Goal: Communication & Community: Participate in discussion

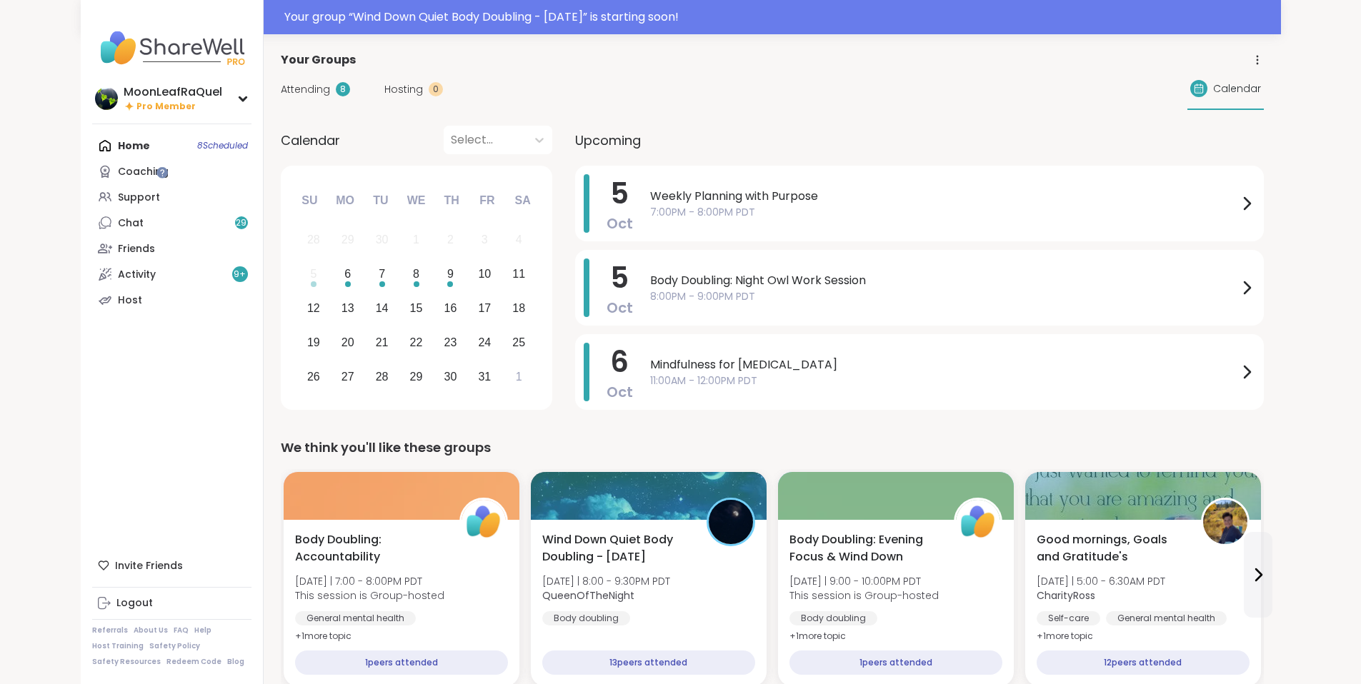
click at [281, 89] on span "Attending" at bounding box center [305, 89] width 49 height 15
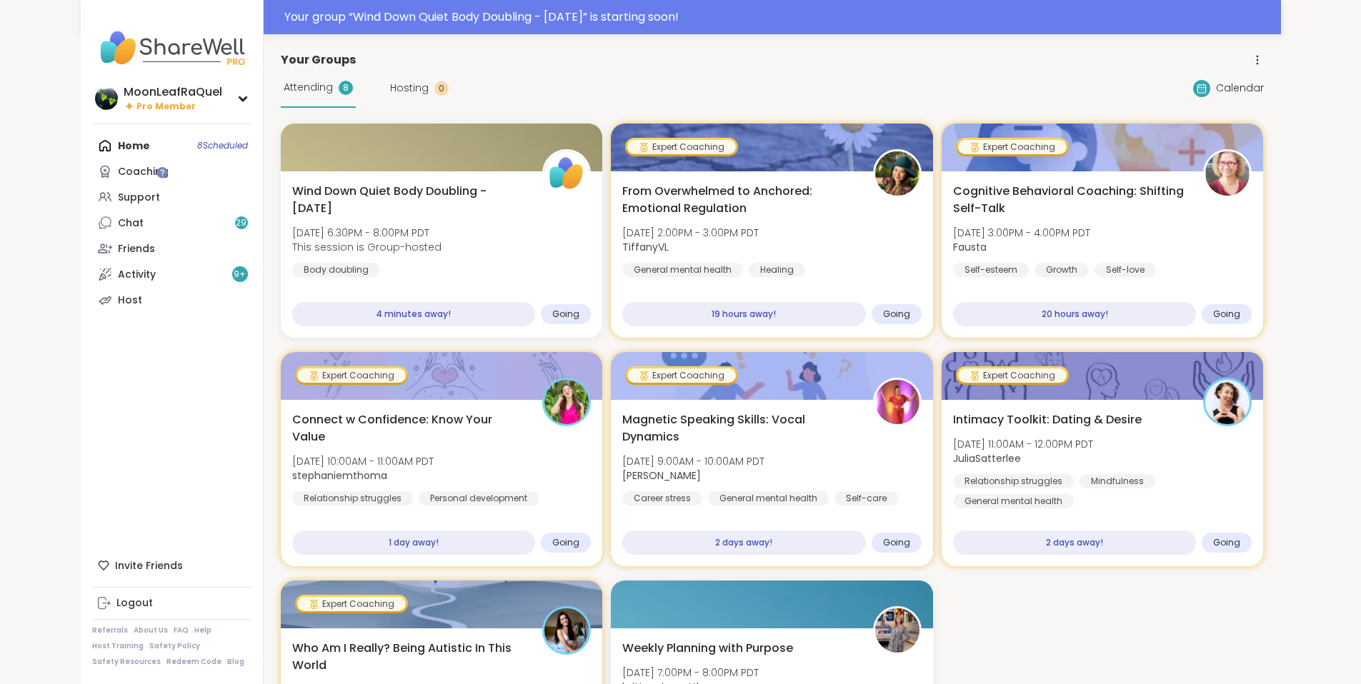
click at [284, 89] on span "Attending" at bounding box center [308, 87] width 49 height 15
click at [92, 143] on div "Home 8 Scheduled Coaching Support Chat 29 Friends Activity 9 + Host" at bounding box center [171, 223] width 159 height 180
click at [284, 91] on span "Attending" at bounding box center [308, 87] width 49 height 15
click at [484, 252] on div "Wind Down Quiet Body Doubling - Monday Mon, Oct 06 | 6:30PM - 8:00PM PDT This s…" at bounding box center [441, 230] width 305 height 96
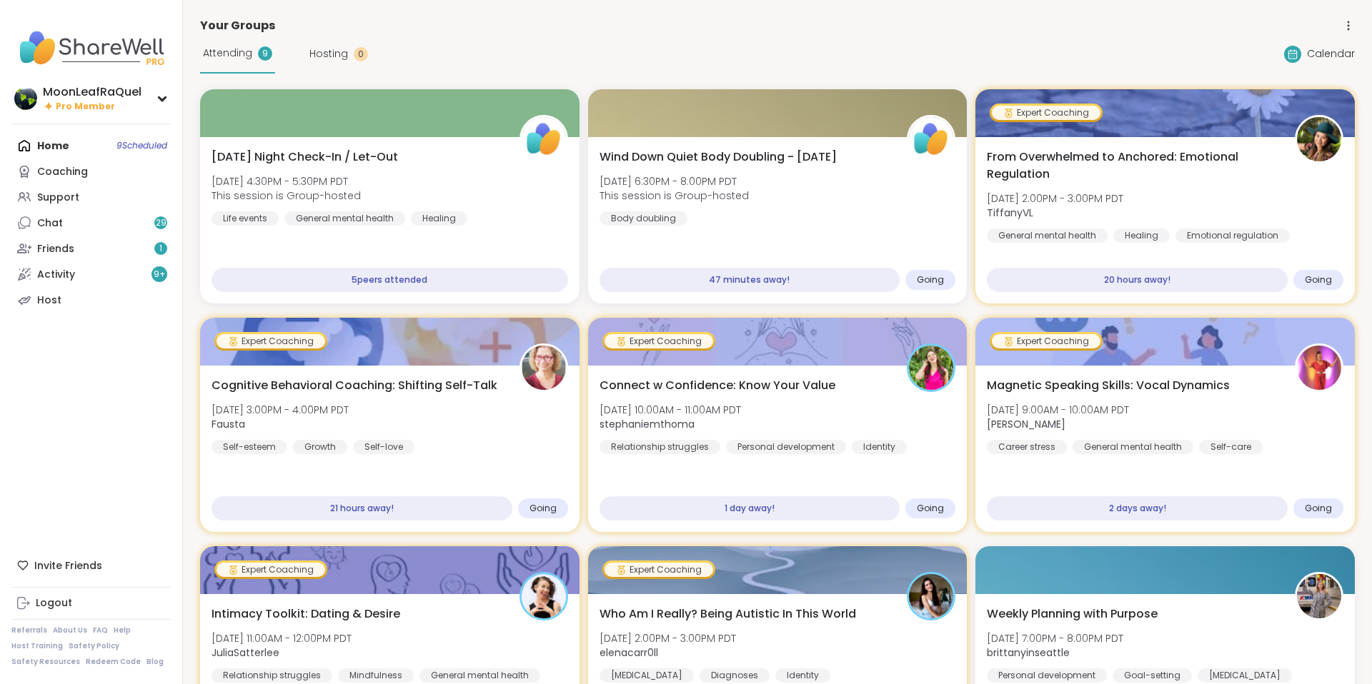
click at [834, 46] on div "Attending 9 Hosting 0 Calendar" at bounding box center [777, 53] width 1154 height 39
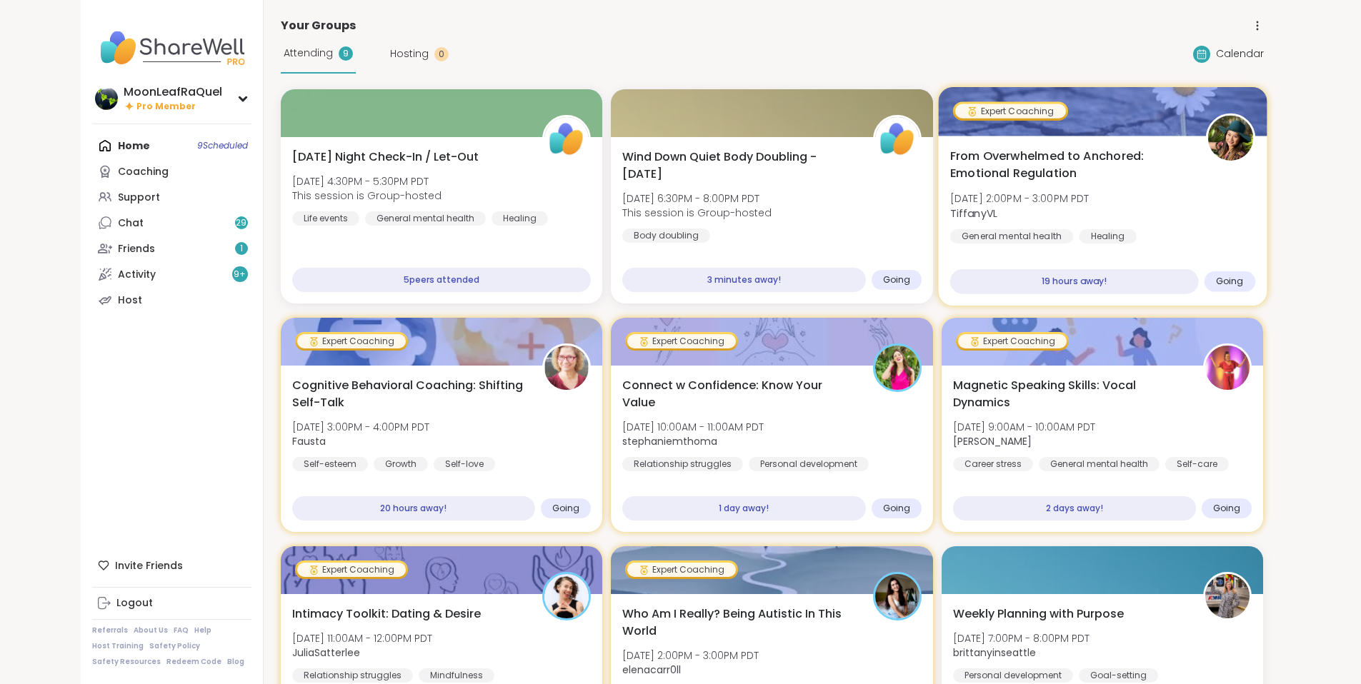
click at [1255, 235] on div "From Overwhelmed to Anchored: Emotional Regulation Tue, Oct 07 | 2:00PM - 3:00P…" at bounding box center [1102, 206] width 305 height 116
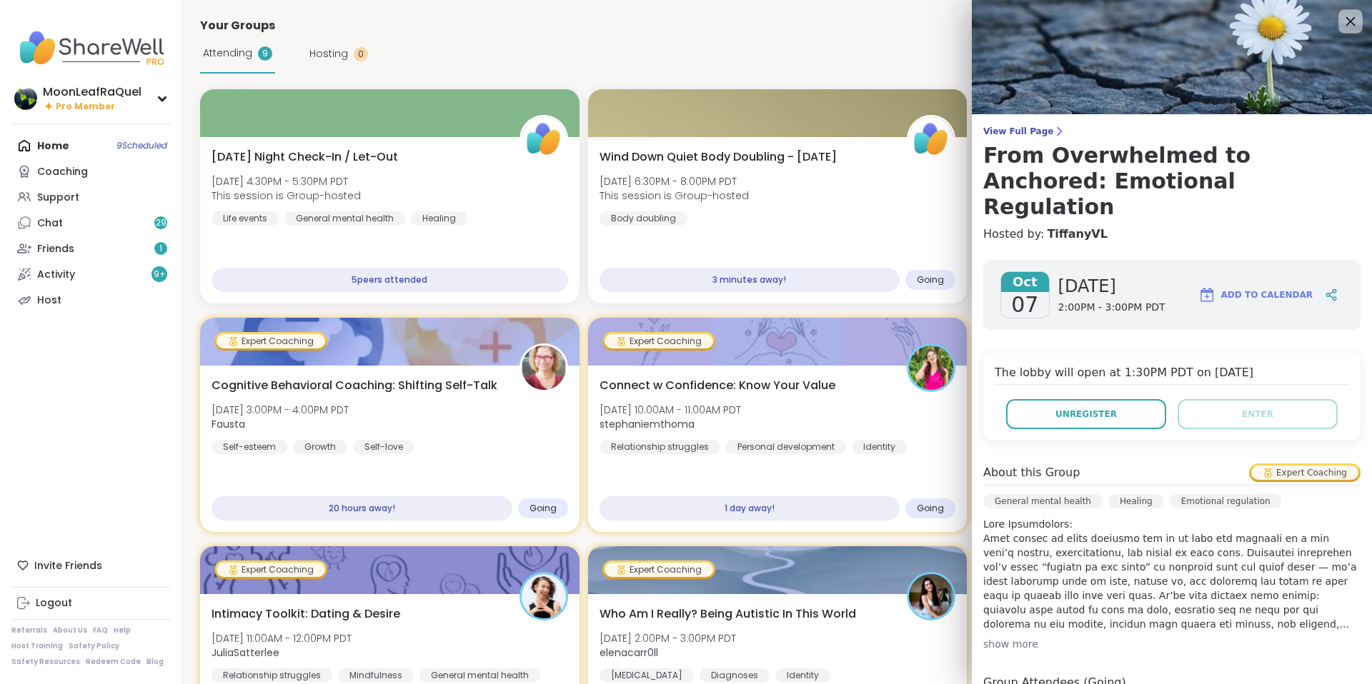
click at [1346, 23] on icon at bounding box center [1350, 21] width 9 height 9
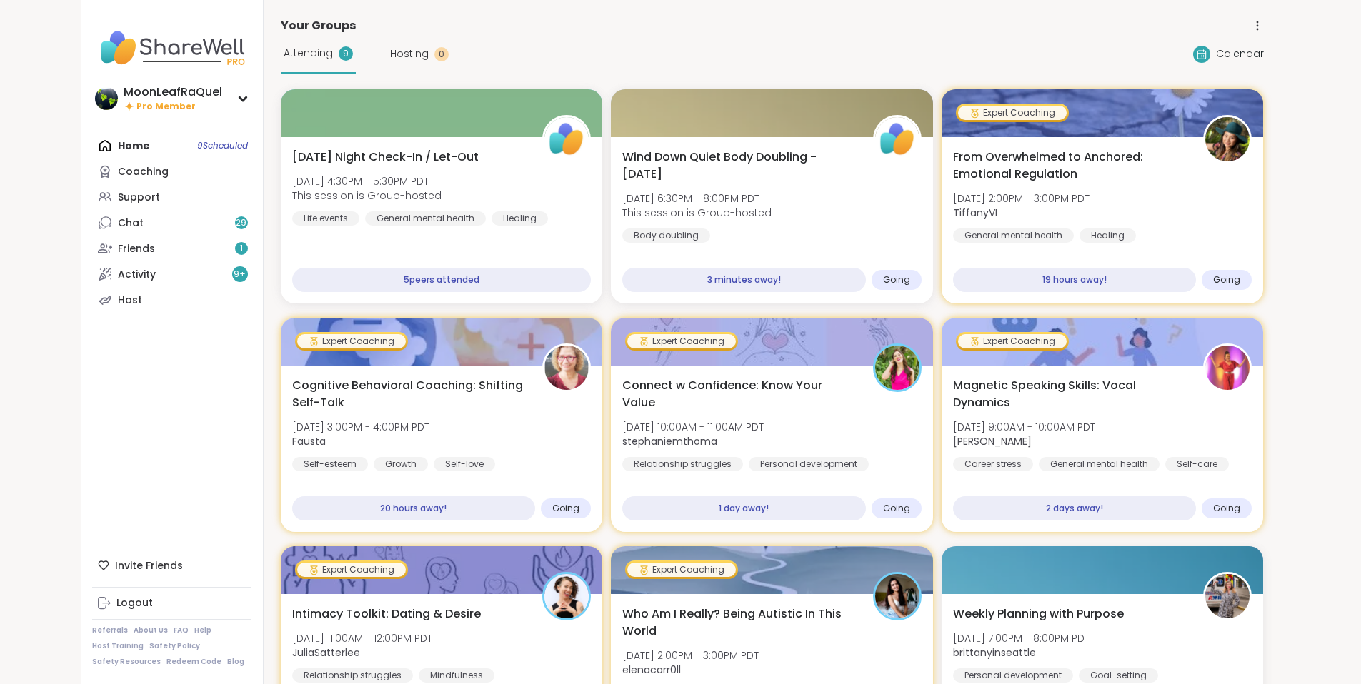
click at [750, 42] on div "Attending 9 Hosting 0 Calendar" at bounding box center [772, 53] width 983 height 39
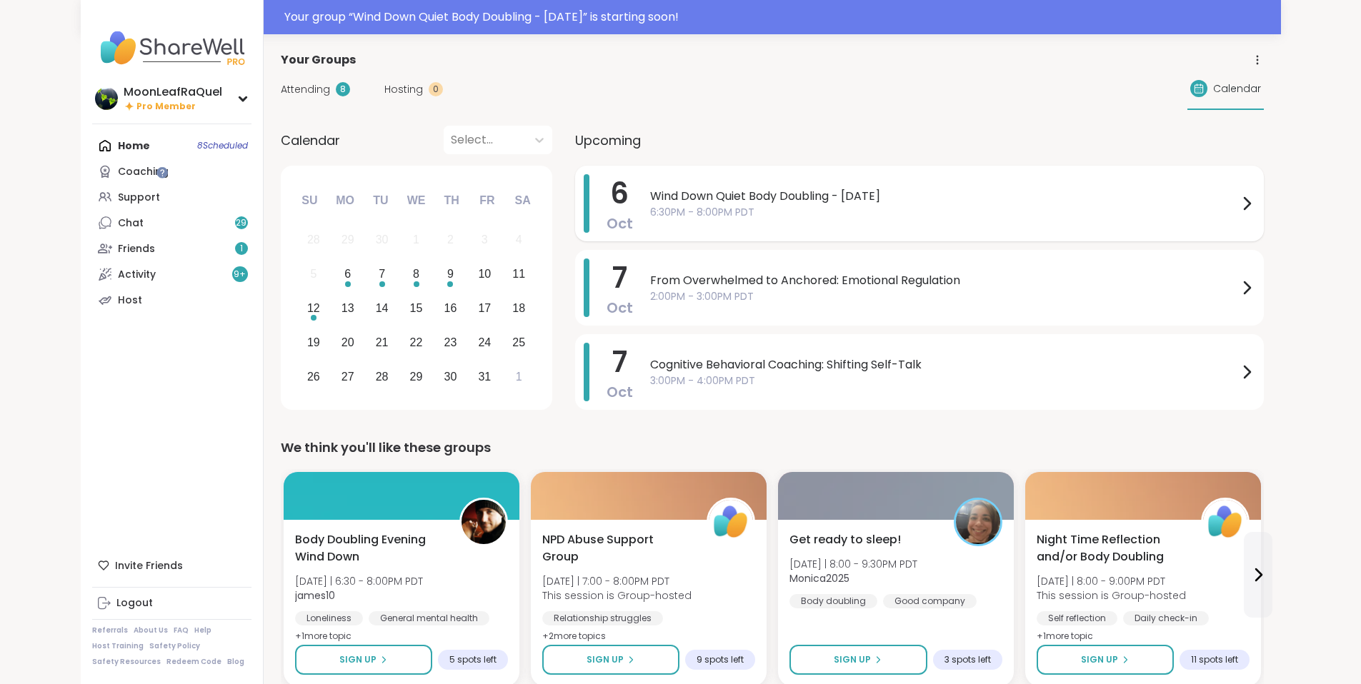
click at [748, 212] on span "6:30PM - 8:00PM PDT" at bounding box center [944, 212] width 588 height 15
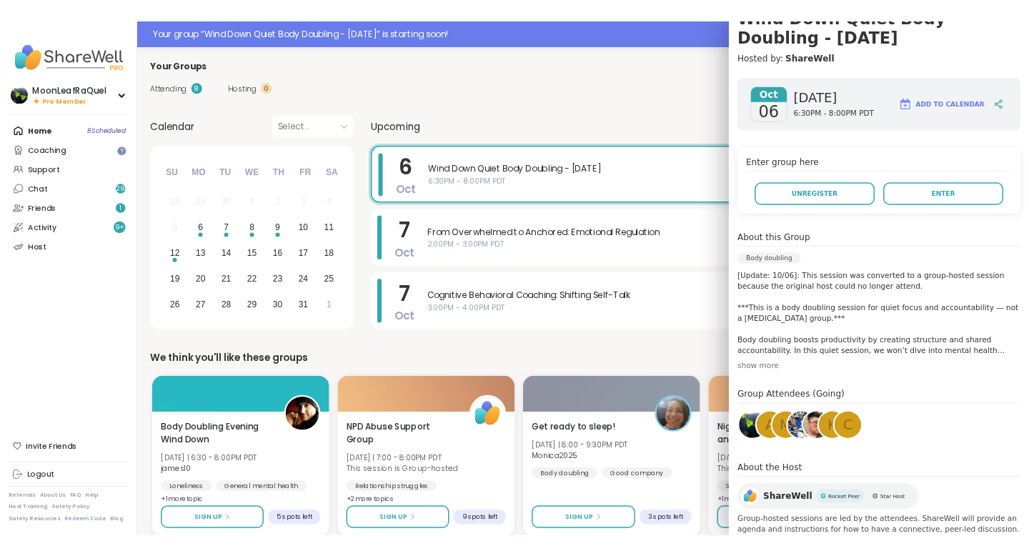
scroll to position [193, 0]
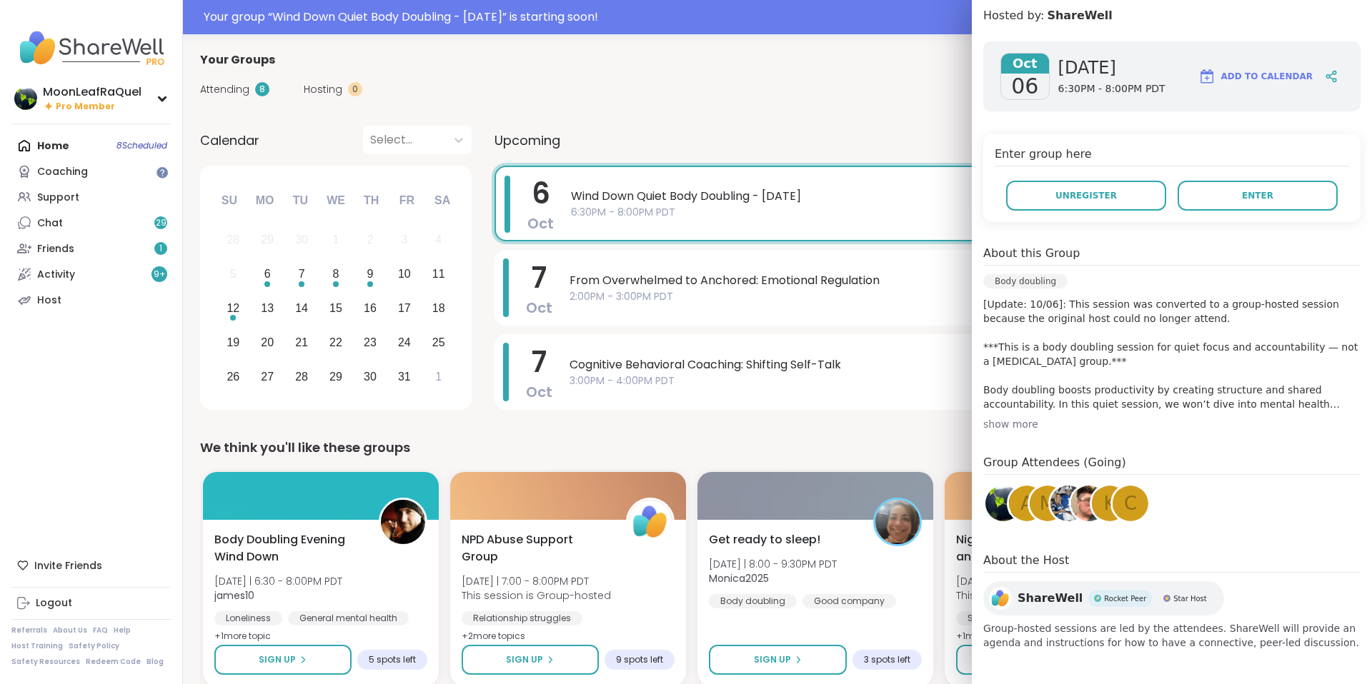
click at [990, 426] on div "show more" at bounding box center [1171, 424] width 377 height 14
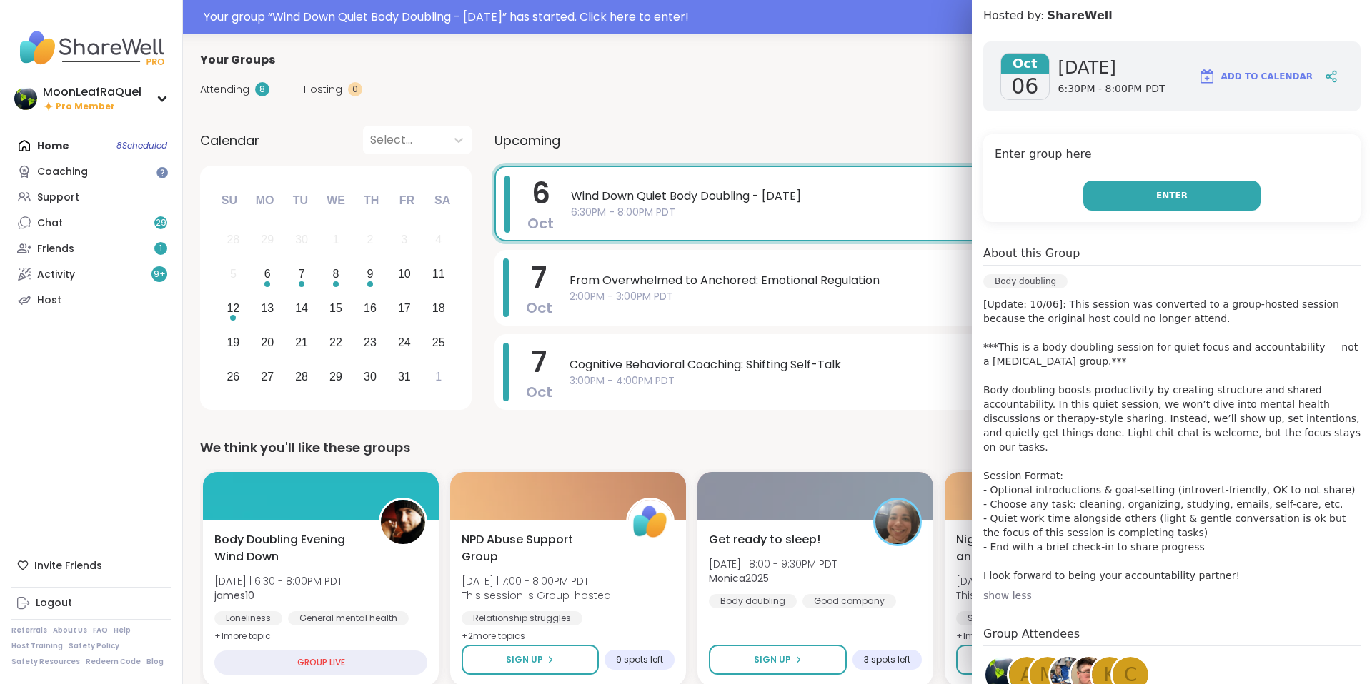
click at [1223, 201] on button "Enter" at bounding box center [1171, 196] width 177 height 30
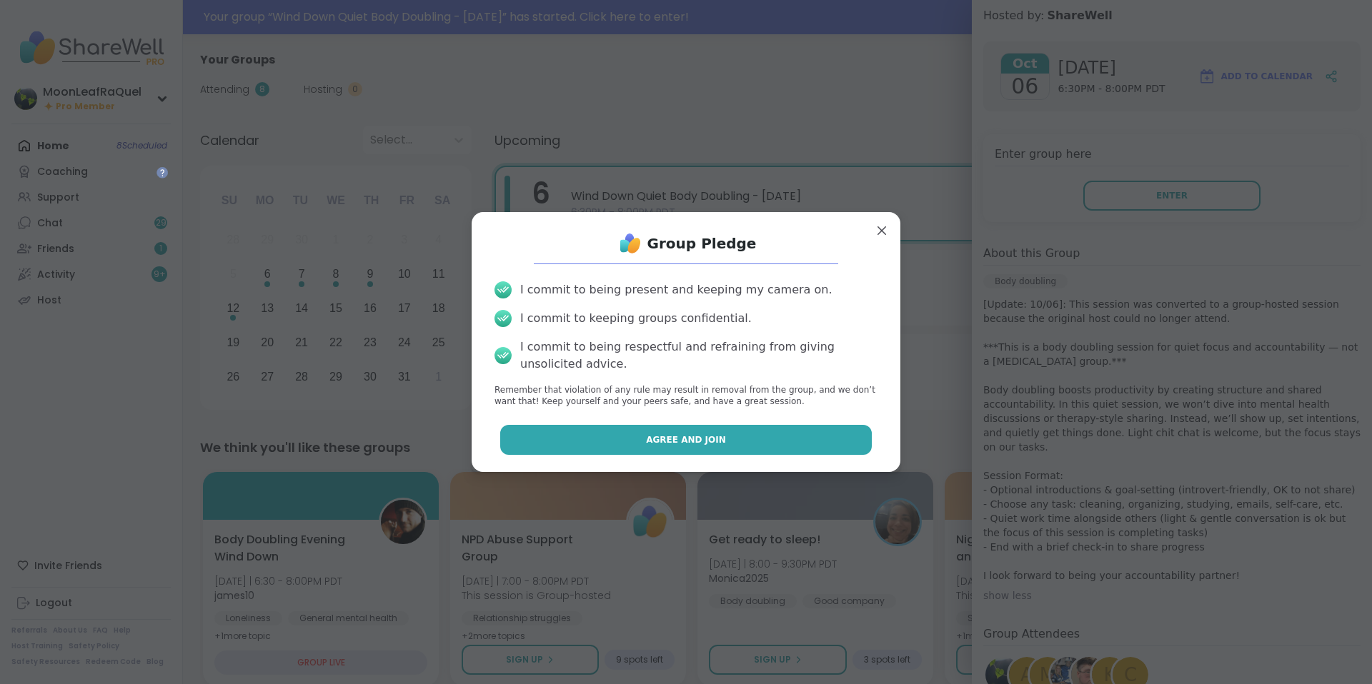
click at [767, 445] on button "Agree and Join" at bounding box center [686, 440] width 372 height 30
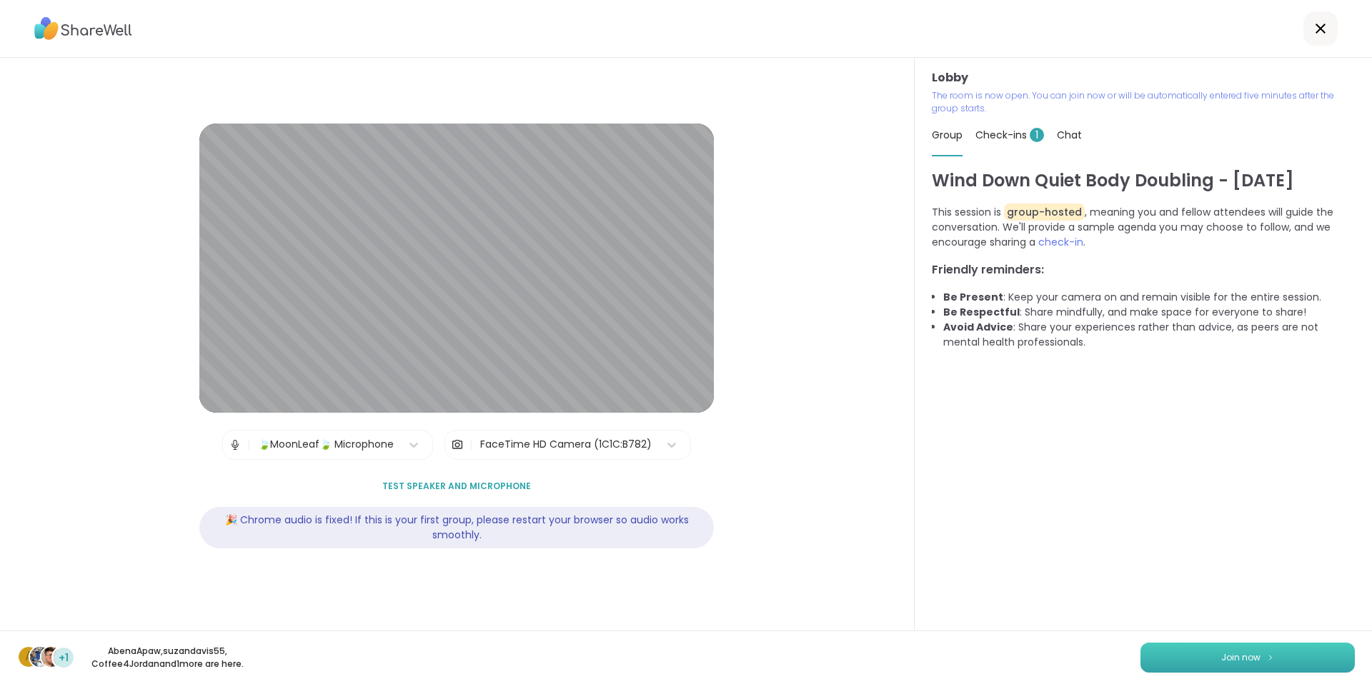
click at [1221, 658] on span "Join now" at bounding box center [1240, 657] width 39 height 13
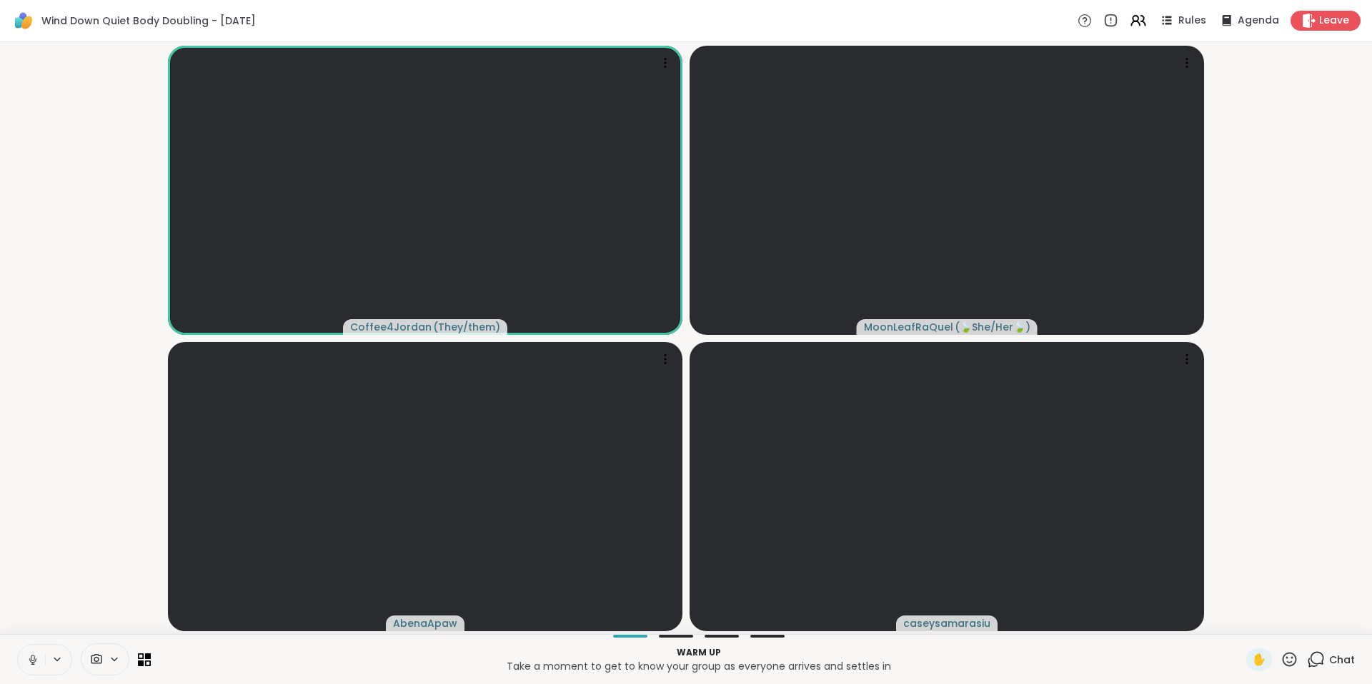
click at [28, 656] on icon at bounding box center [32, 660] width 13 height 13
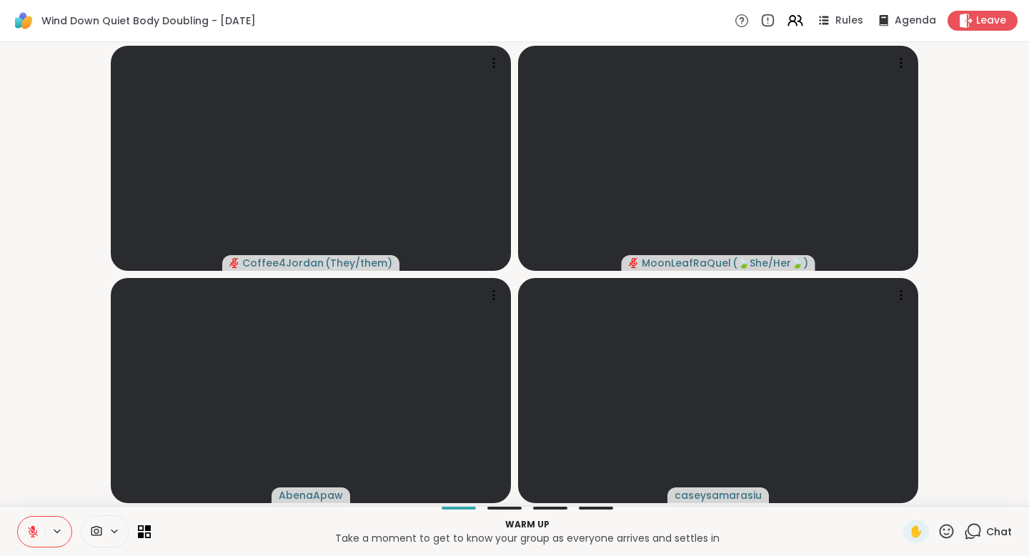
click at [29, 531] on icon at bounding box center [32, 531] width 13 height 13
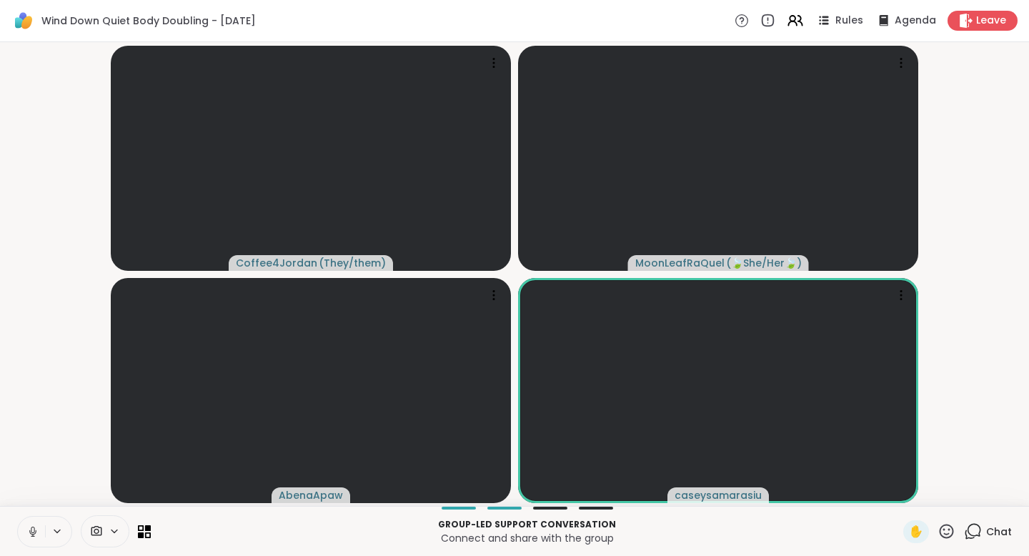
click at [31, 533] on icon at bounding box center [32, 531] width 7 height 4
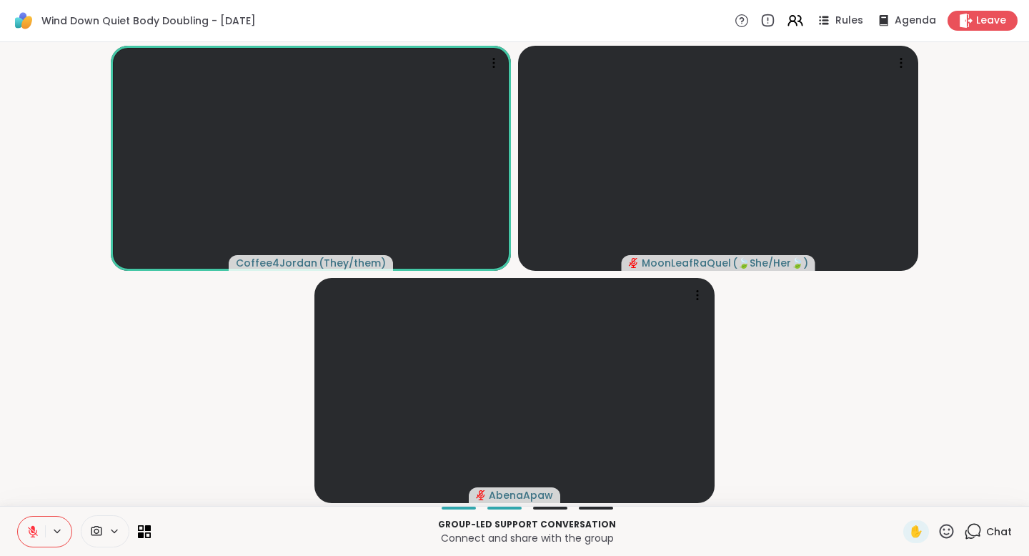
click at [37, 528] on icon at bounding box center [32, 531] width 13 height 13
click at [34, 531] on icon at bounding box center [33, 528] width 4 height 6
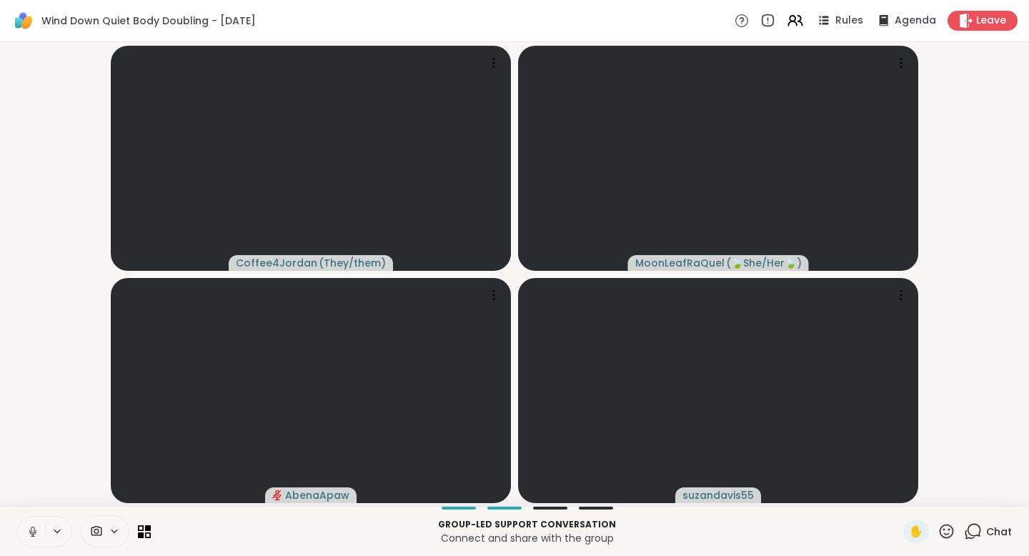
click at [975, 532] on div "Chat" at bounding box center [988, 531] width 48 height 23
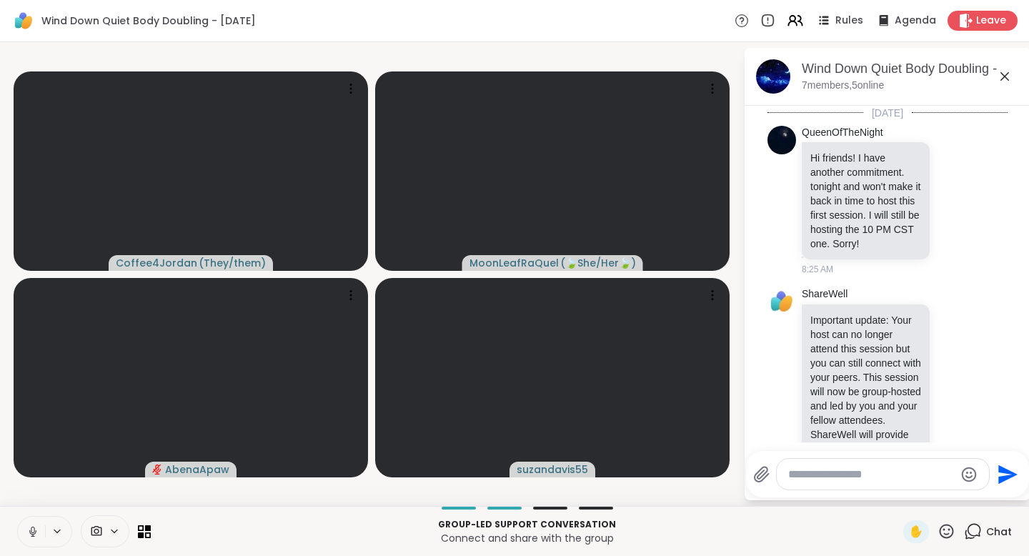
scroll to position [159, 0]
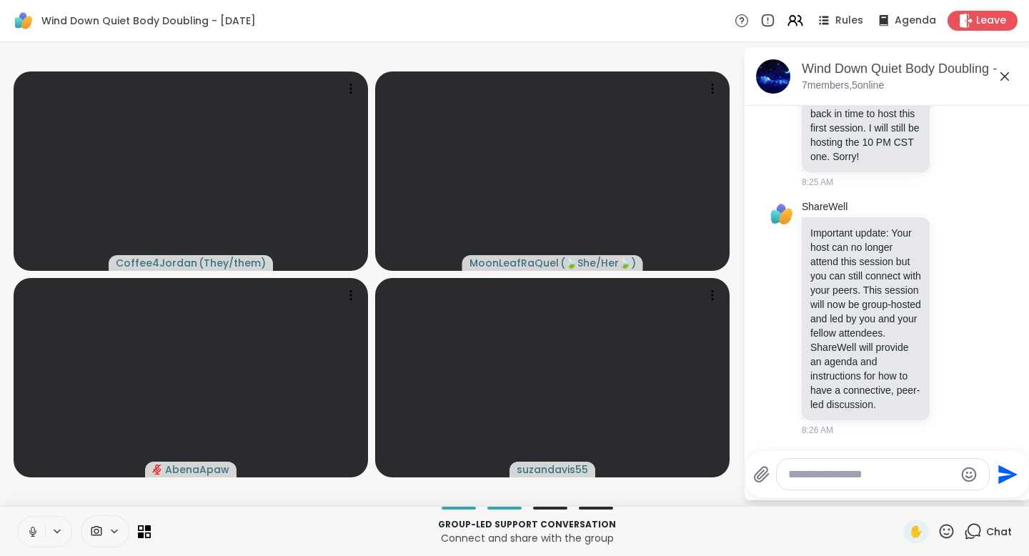
click at [1007, 73] on icon at bounding box center [1004, 76] width 9 height 9
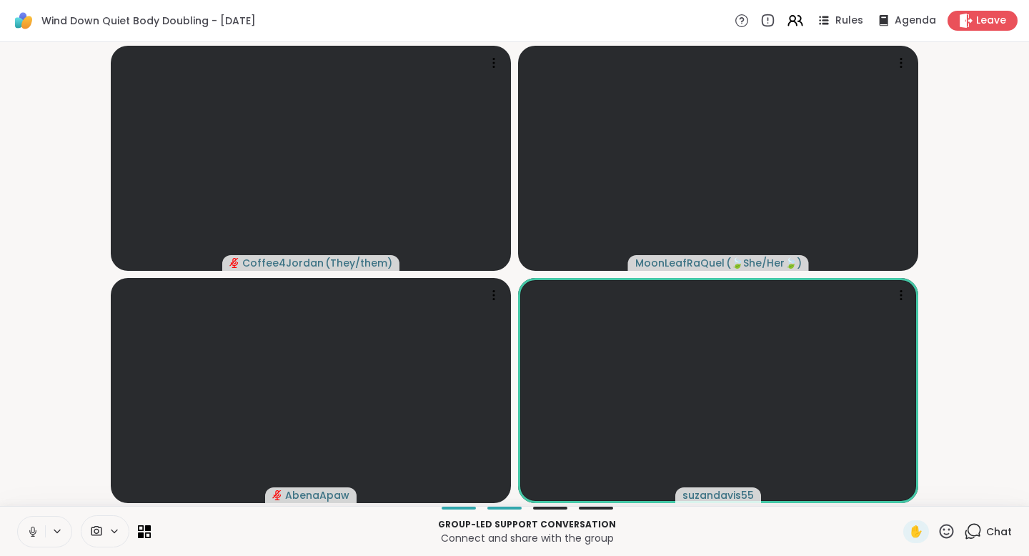
click at [34, 527] on icon at bounding box center [32, 531] width 13 height 13
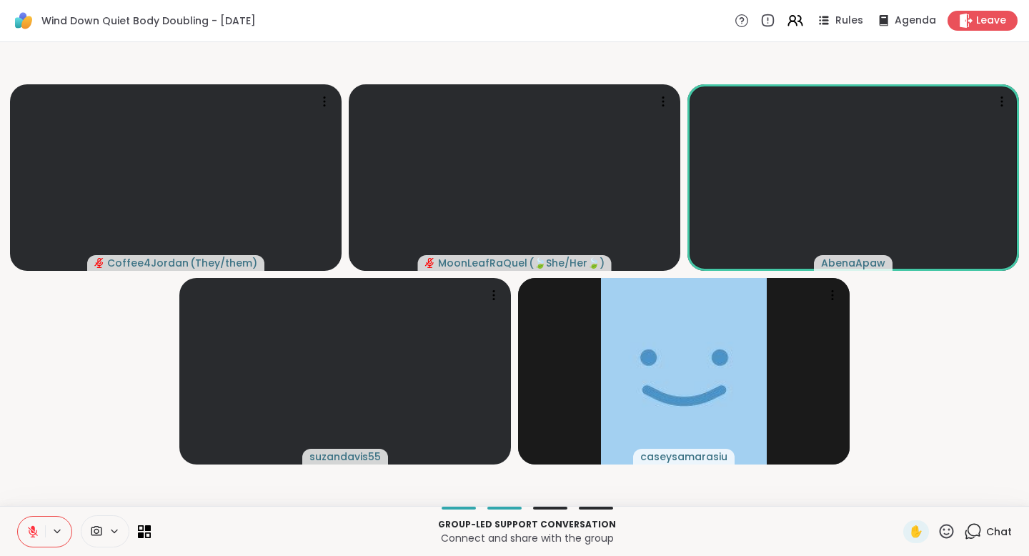
drag, startPoint x: 40, startPoint y: 531, endPoint x: 119, endPoint y: 454, distance: 110.1
click at [119, 454] on div "Wind Down Quiet Body Doubling - [DATE] Rules Agenda Leave Coffee4Jordan ( They/…" at bounding box center [514, 278] width 1029 height 556
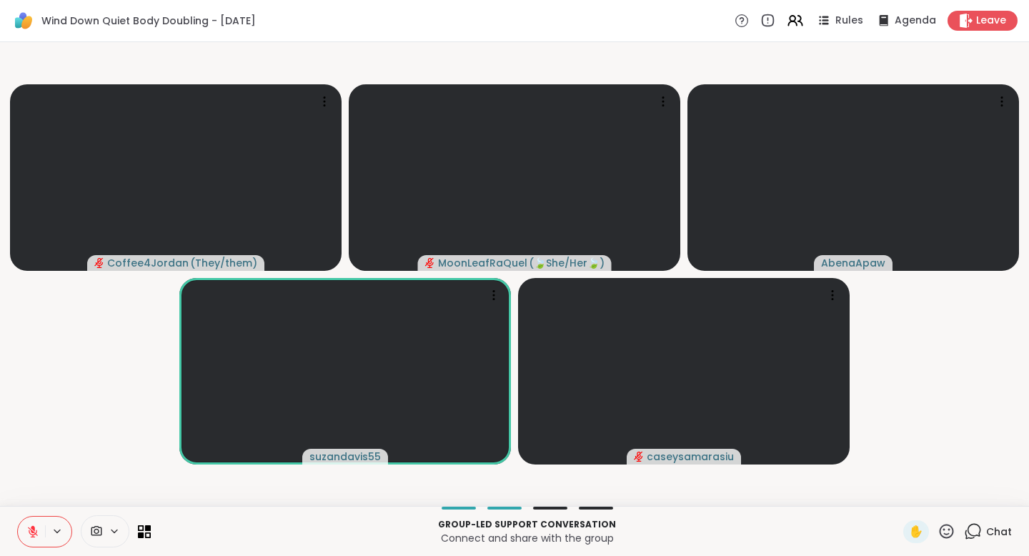
click at [28, 534] on icon at bounding box center [32, 531] width 13 height 13
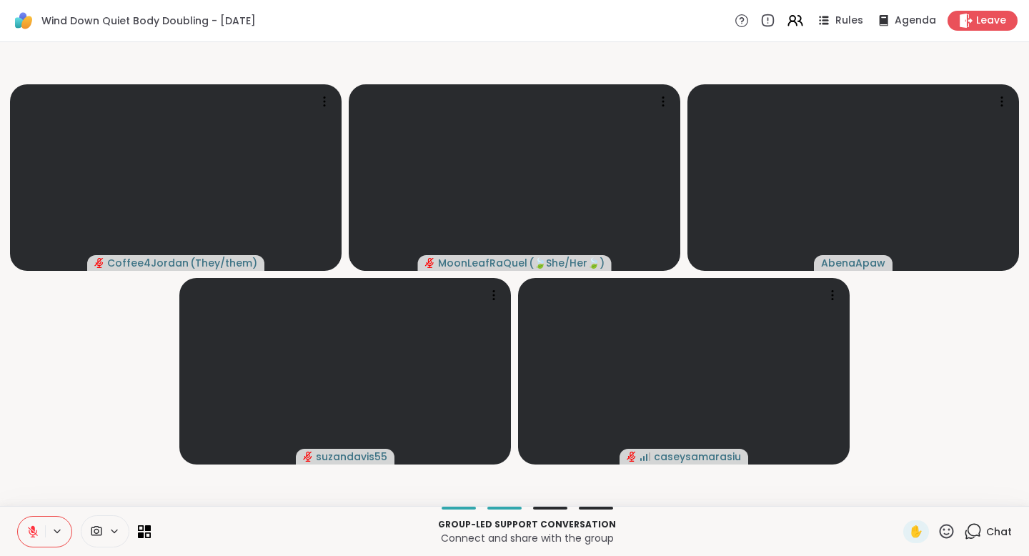
click at [38, 533] on icon at bounding box center [32, 531] width 13 height 13
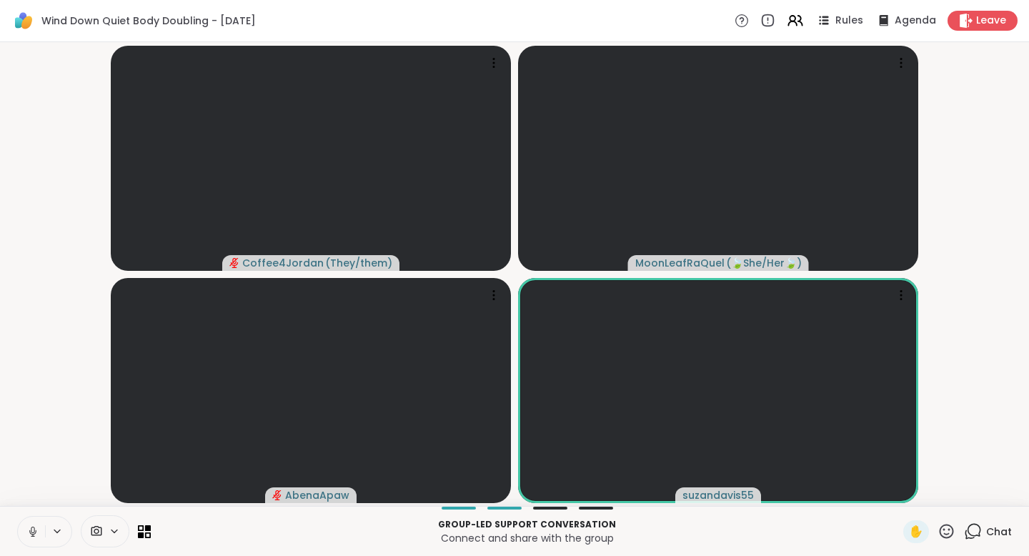
click at [35, 529] on icon at bounding box center [32, 531] width 13 height 13
click at [937, 531] on icon at bounding box center [946, 531] width 18 height 18
click at [901, 496] on span "❤️" at bounding box center [904, 493] width 14 height 17
click at [30, 531] on icon at bounding box center [32, 531] width 13 height 13
click at [29, 531] on icon at bounding box center [32, 531] width 13 height 13
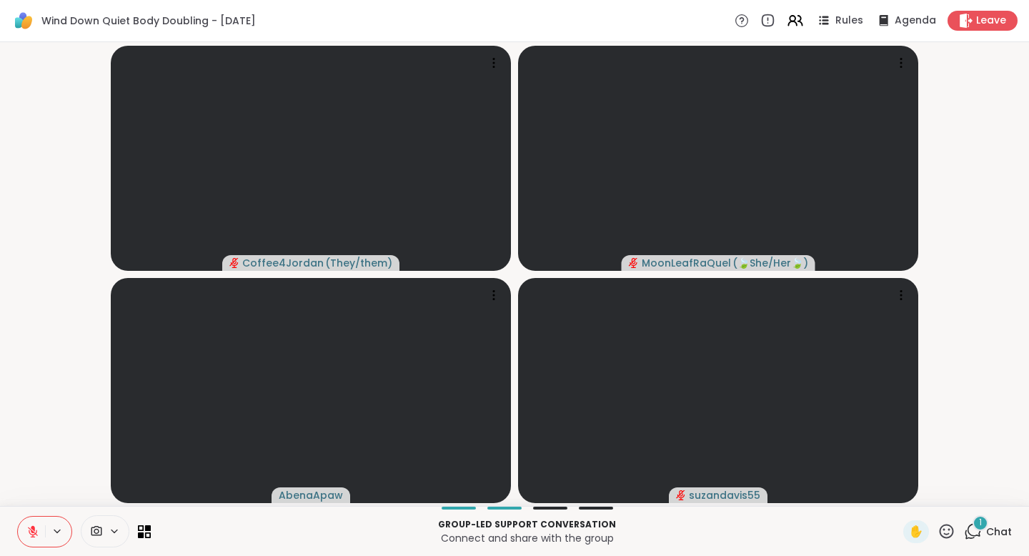
click at [41, 529] on button at bounding box center [31, 531] width 27 height 30
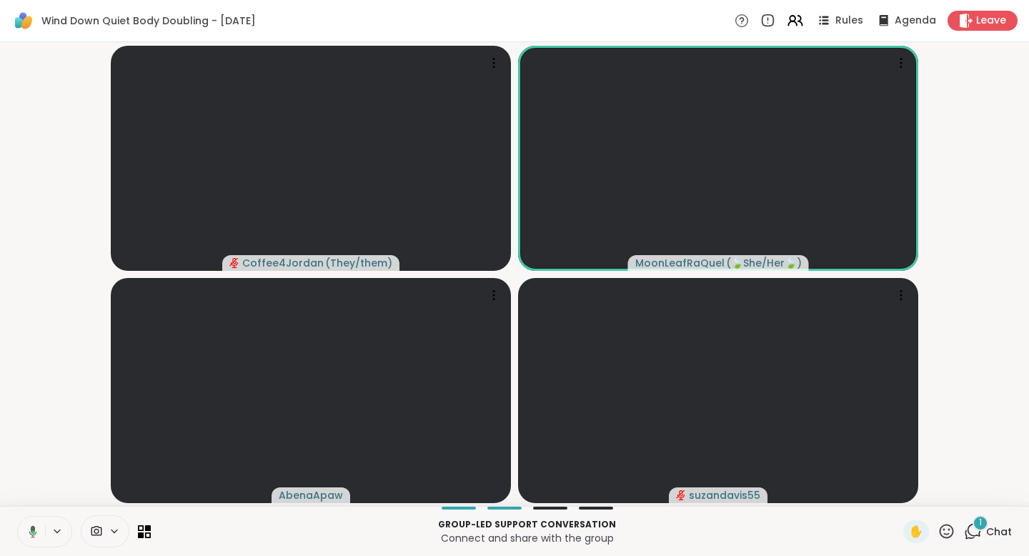
click at [28, 529] on icon at bounding box center [30, 531] width 13 height 13
